Goal: Task Accomplishment & Management: Use online tool/utility

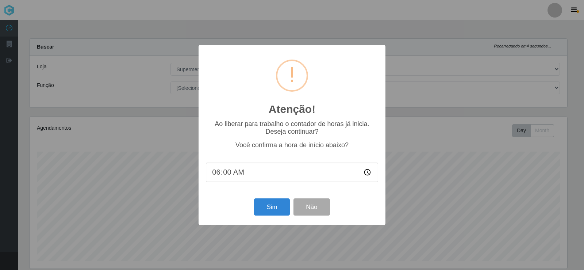
select select "443"
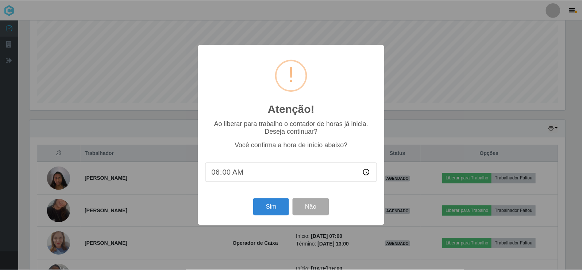
scroll to position [151, 537]
type input "06:53"
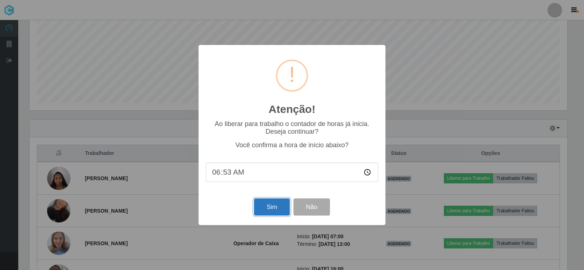
click at [269, 211] on button "Sim" at bounding box center [271, 206] width 35 height 17
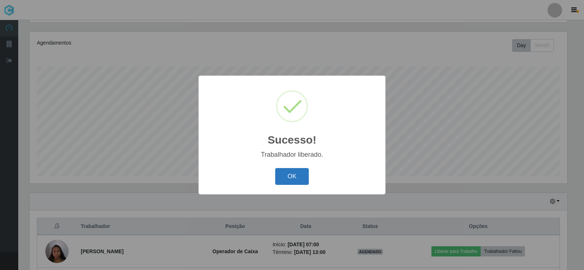
click at [290, 178] on button "OK" at bounding box center [292, 176] width 34 height 17
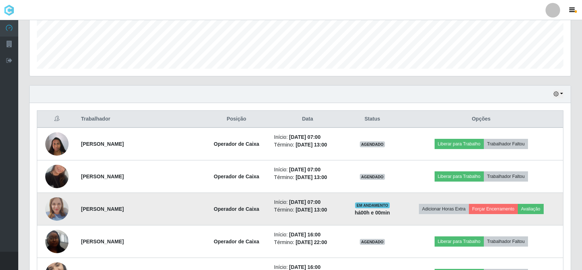
scroll to position [231, 0]
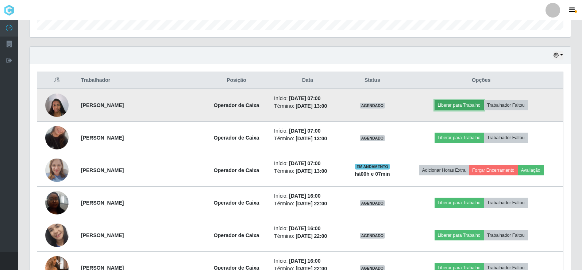
click at [462, 103] on button "Liberar para Trabalho" at bounding box center [458, 105] width 49 height 10
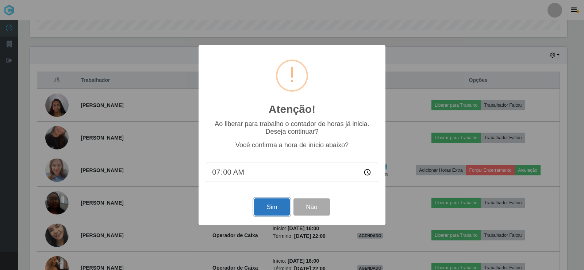
click at [269, 206] on button "Sim" at bounding box center [271, 206] width 35 height 17
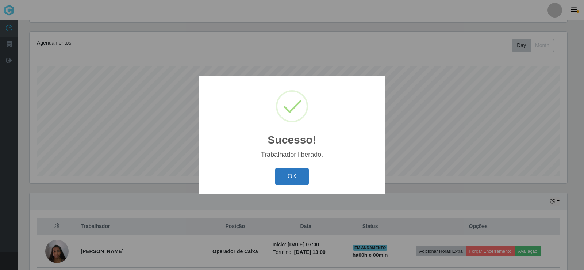
click at [287, 178] on button "OK" at bounding box center [292, 176] width 34 height 17
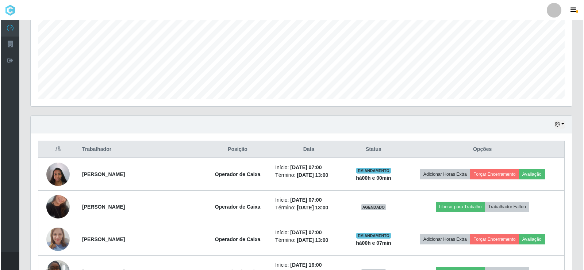
scroll to position [231, 0]
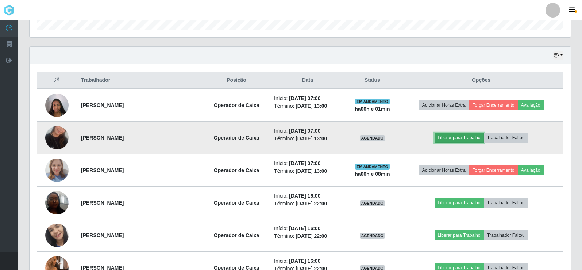
click at [462, 140] on button "Liberar para Trabalho" at bounding box center [458, 137] width 49 height 10
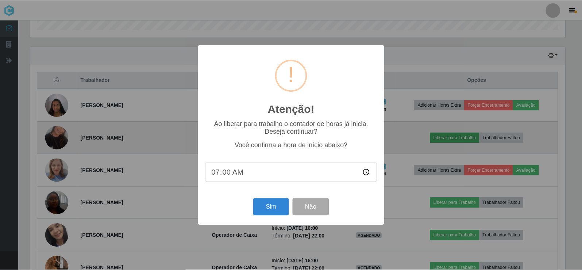
scroll to position [151, 537]
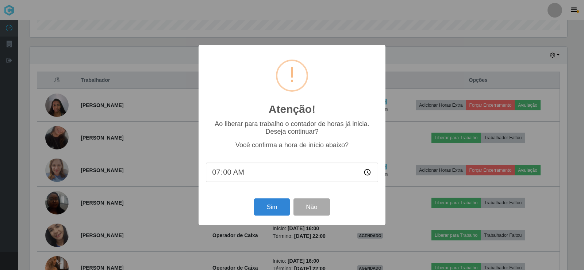
click at [225, 175] on input "07:00" at bounding box center [292, 171] width 172 height 19
type input "07:01"
click at [274, 208] on button "Sim" at bounding box center [271, 206] width 35 height 17
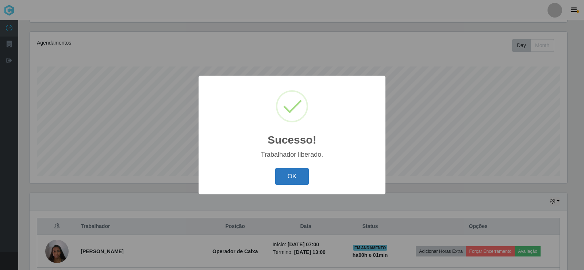
click at [303, 174] on button "OK" at bounding box center [292, 176] width 34 height 17
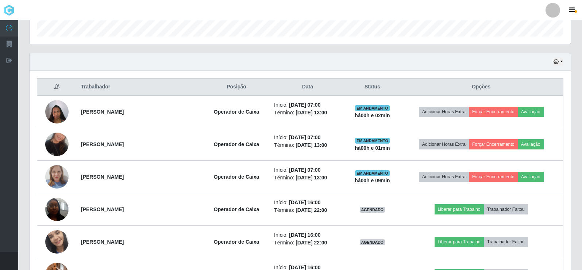
scroll to position [231, 0]
